Goal: Find specific page/section: Find specific page/section

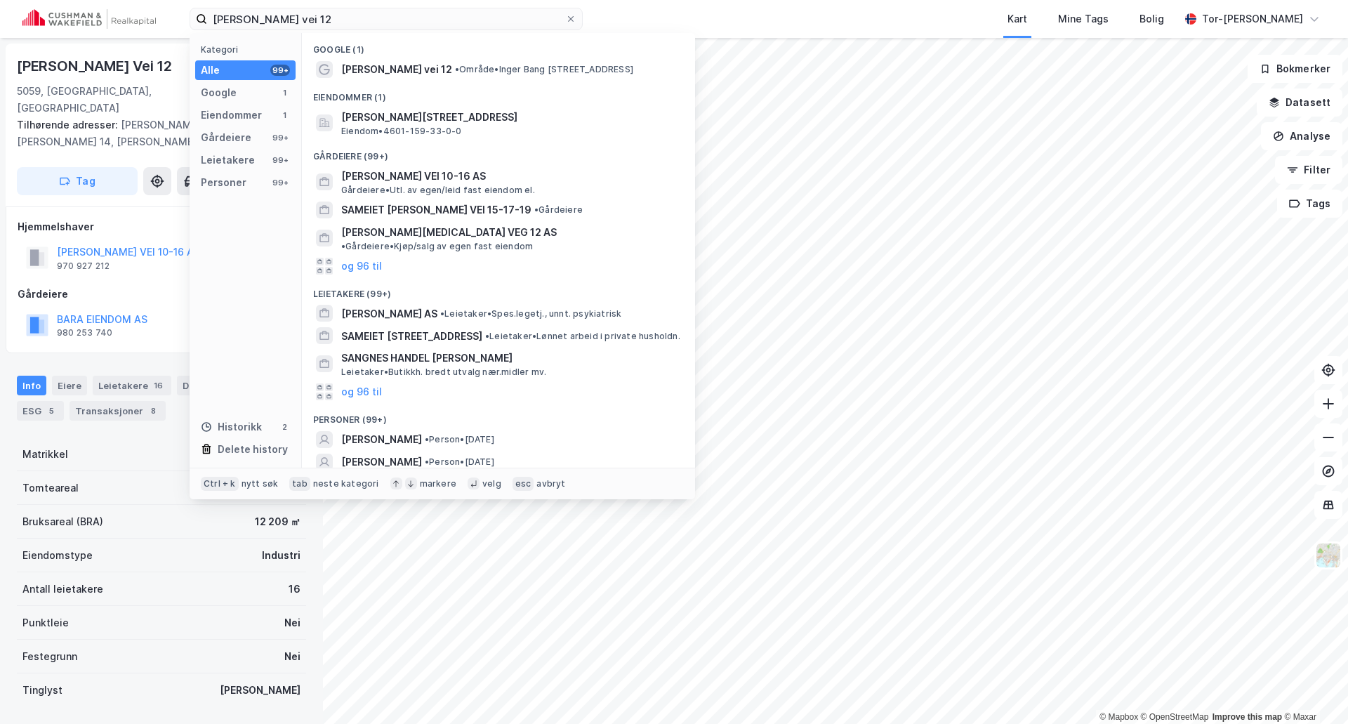
click at [309, 20] on input "[PERSON_NAME] vei 12" at bounding box center [386, 18] width 358 height 21
type input "[STREET_ADDRESS]"
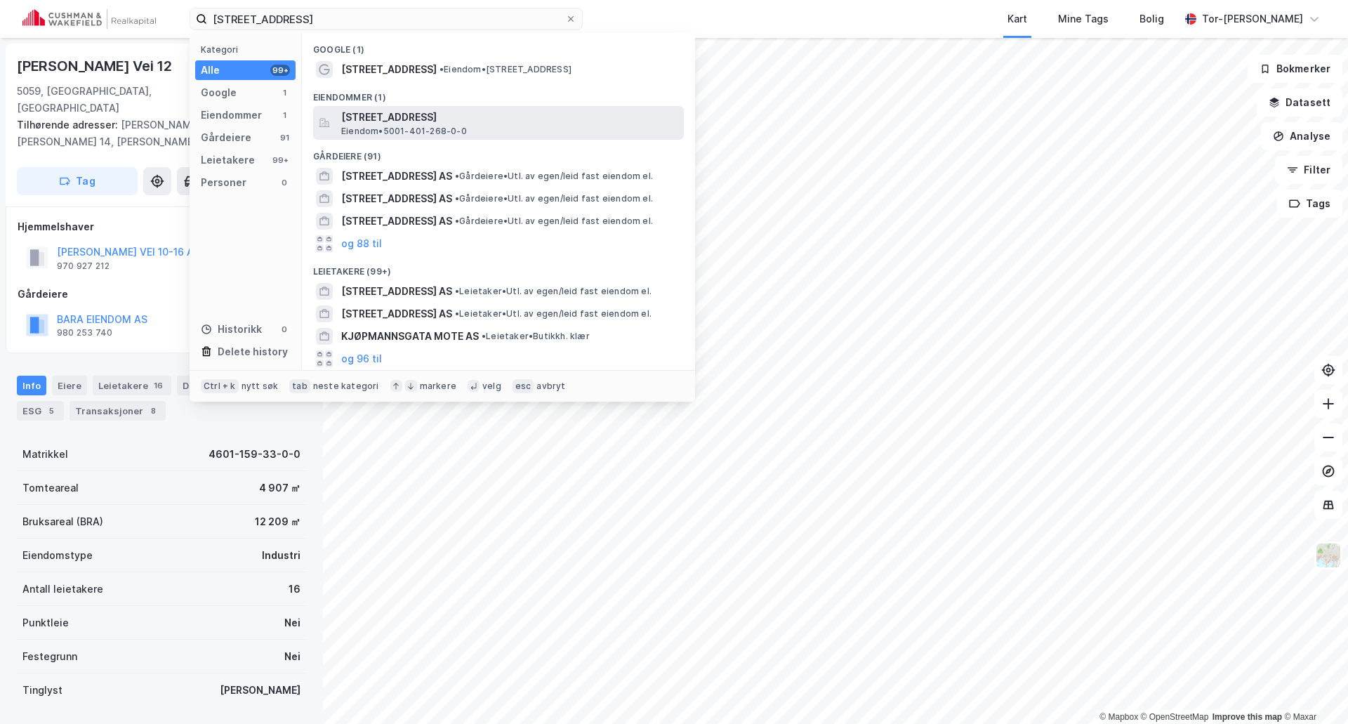
click at [443, 124] on span "[STREET_ADDRESS]" at bounding box center [509, 117] width 337 height 17
